Goal: Information Seeking & Learning: Learn about a topic

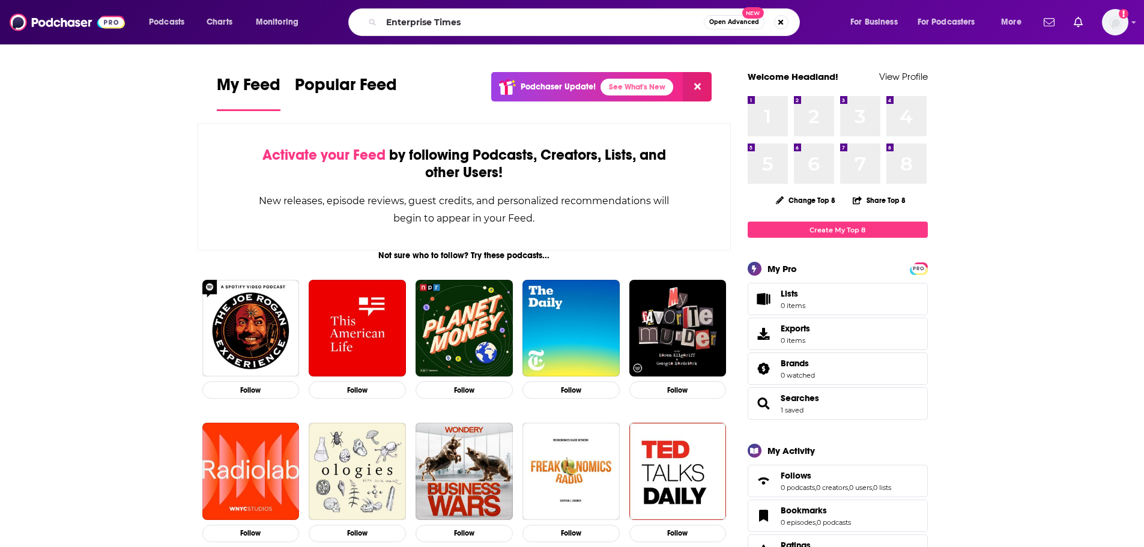
type input "Enterprise Times"
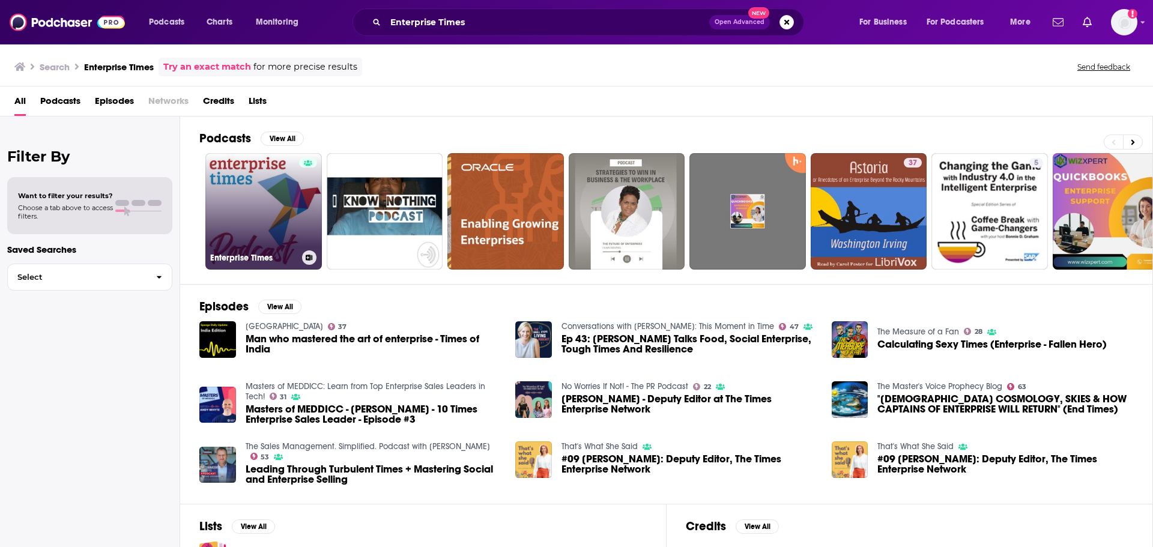
click at [278, 216] on link "Enterprise Times" at bounding box center [263, 211] width 116 height 116
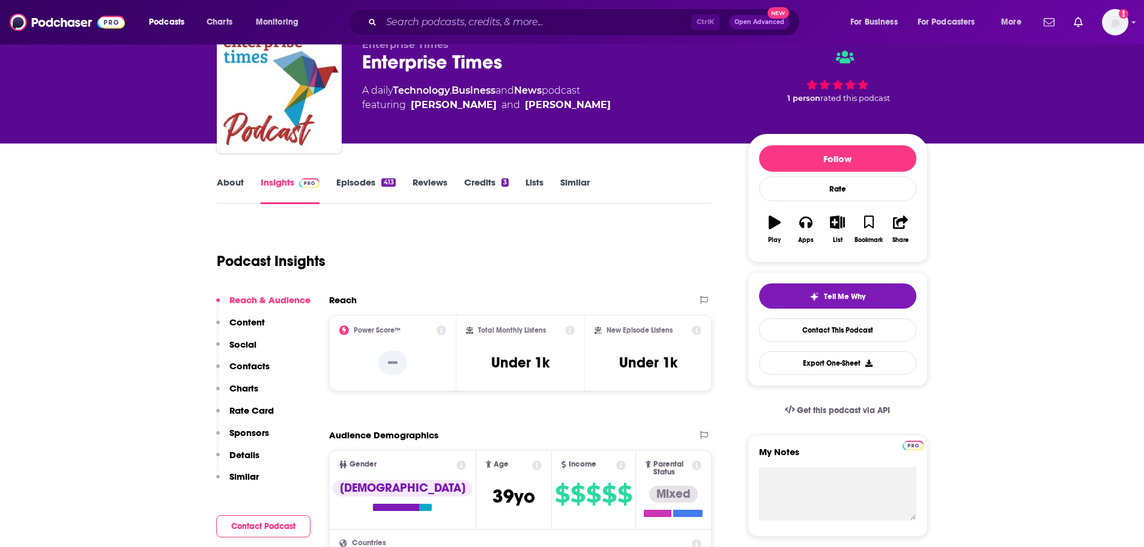
scroll to position [60, 0]
